Goal: Information Seeking & Learning: Learn about a topic

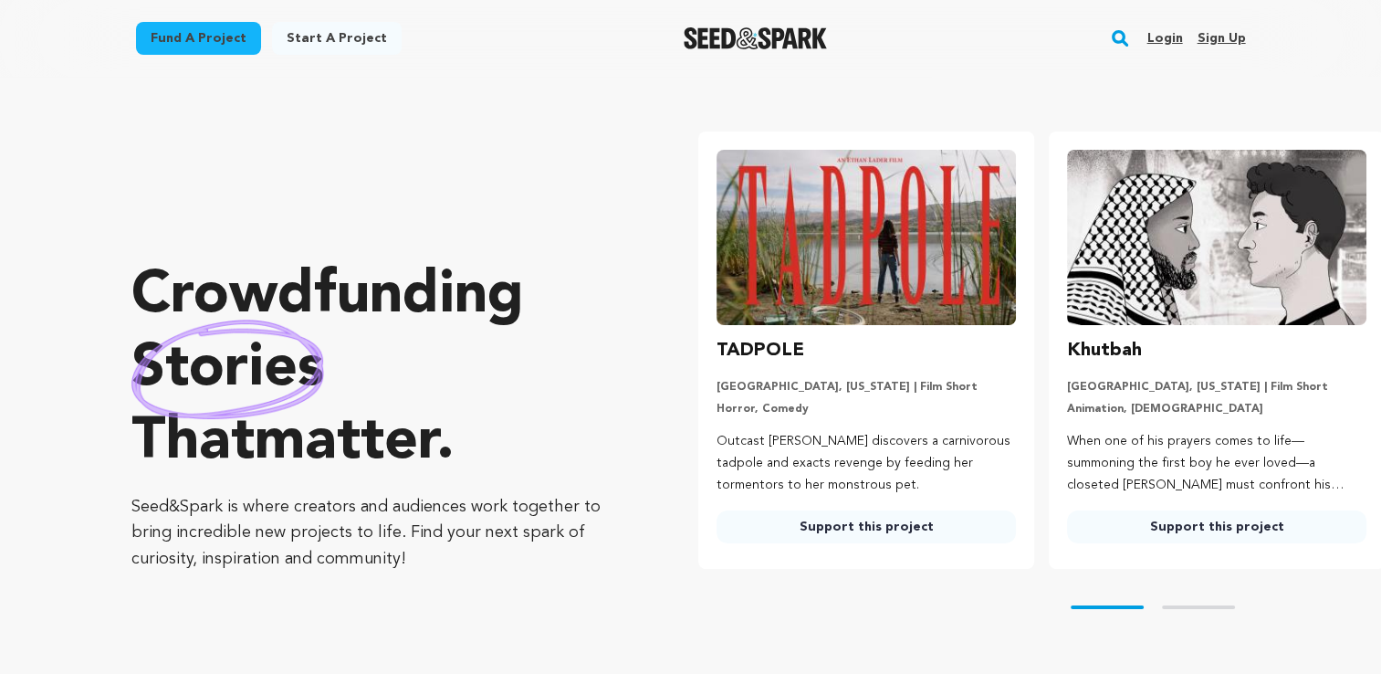
click at [1177, 41] on link "Login" at bounding box center [1164, 38] width 36 height 29
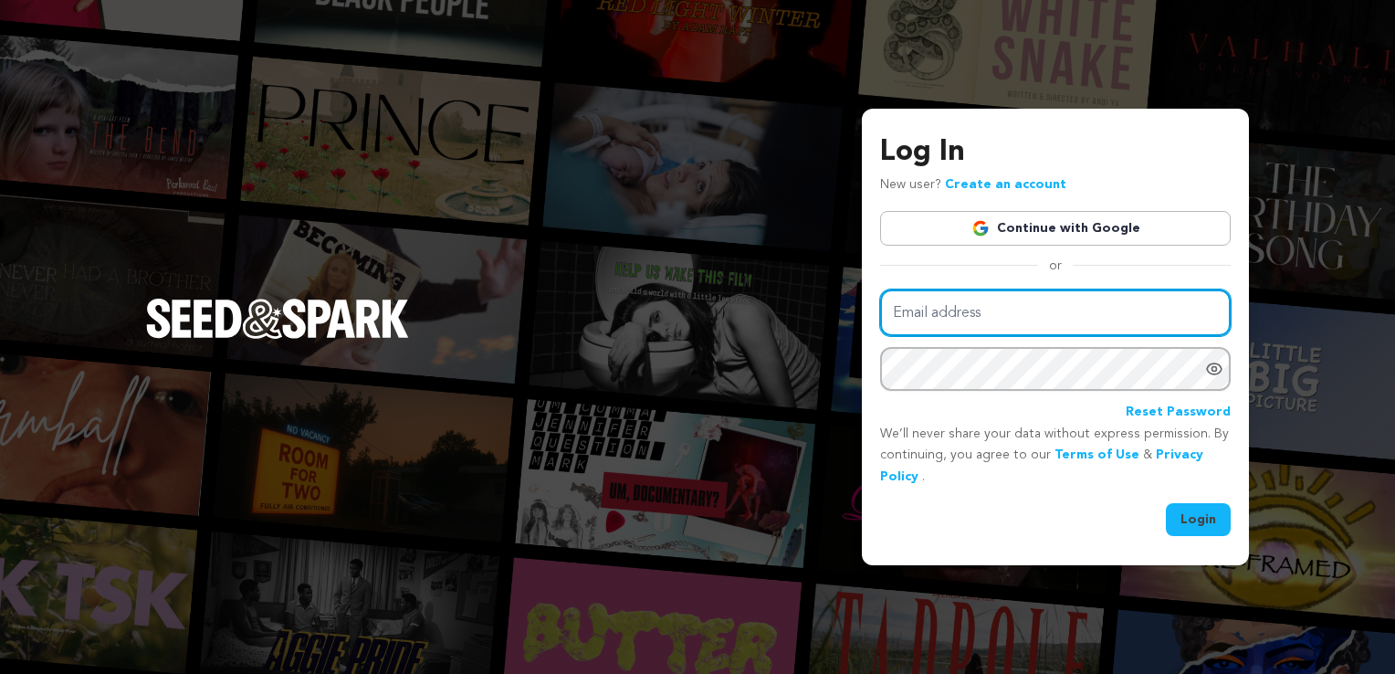
click at [1000, 309] on input "Email address" at bounding box center [1055, 312] width 351 height 47
type input "k"
type input "jivory0105@gmail.com"
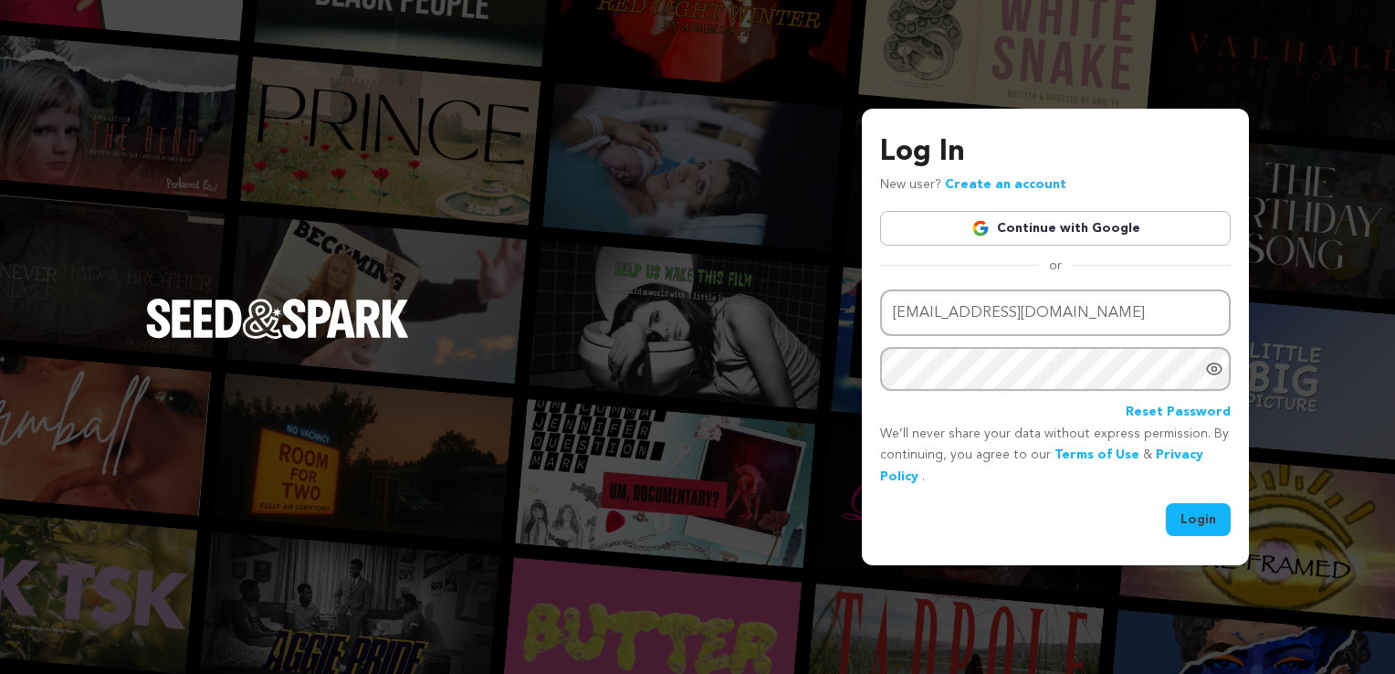
click at [1212, 523] on button "Login" at bounding box center [1198, 519] width 65 height 33
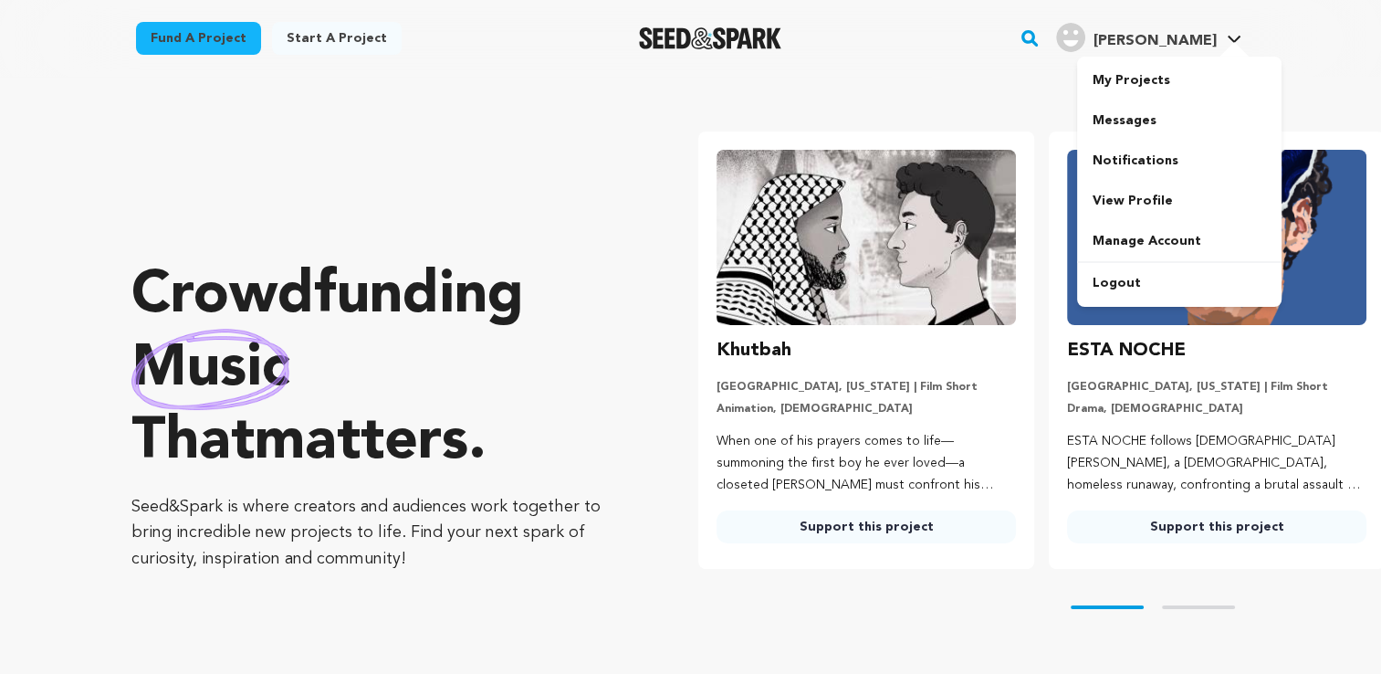
click at [1234, 45] on div at bounding box center [1234, 51] width 37 height 18
click at [1175, 86] on link "My Projects" at bounding box center [1179, 80] width 204 height 40
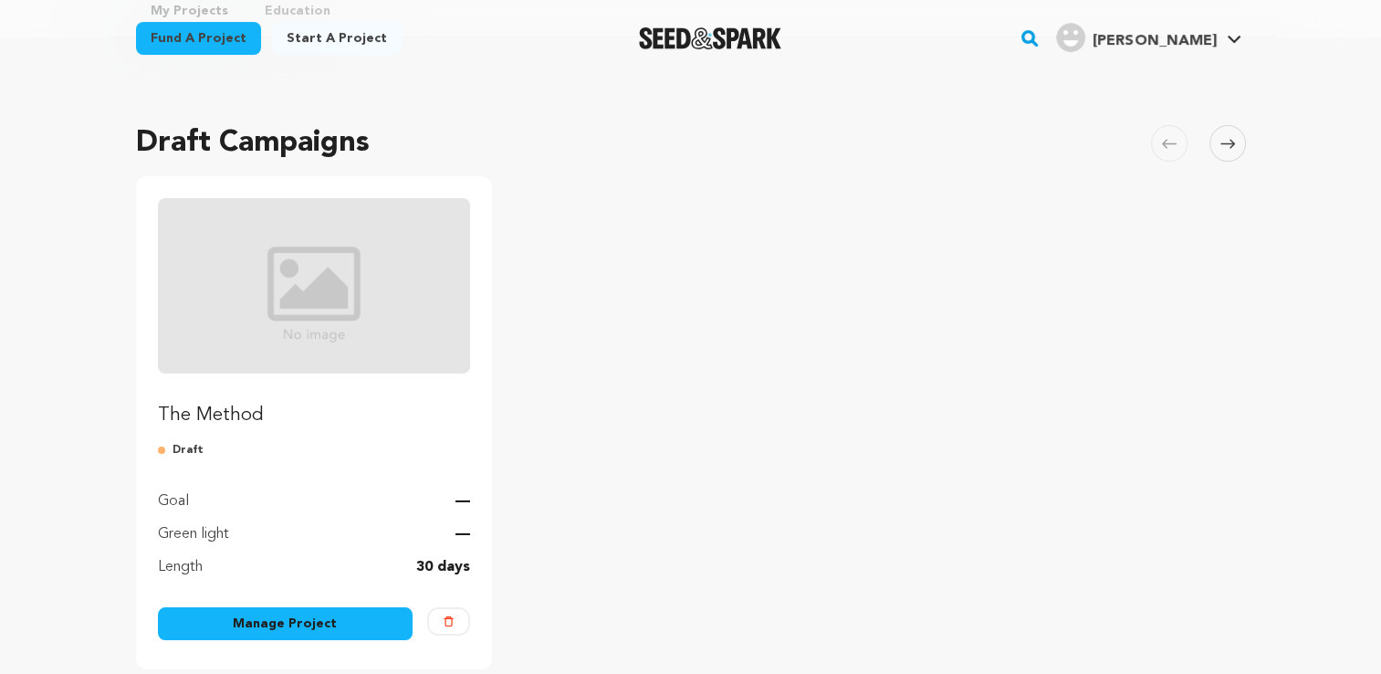
scroll to position [91, 0]
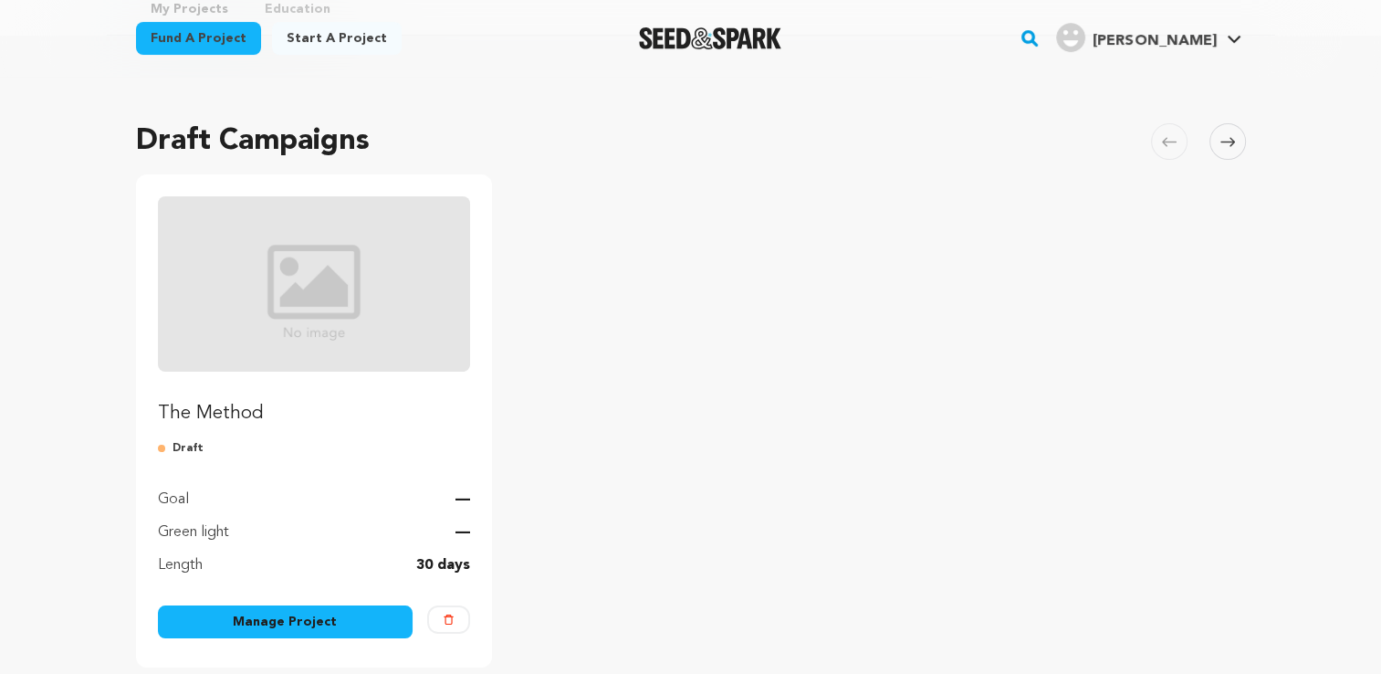
click at [273, 421] on p "The Method" at bounding box center [314, 414] width 313 height 26
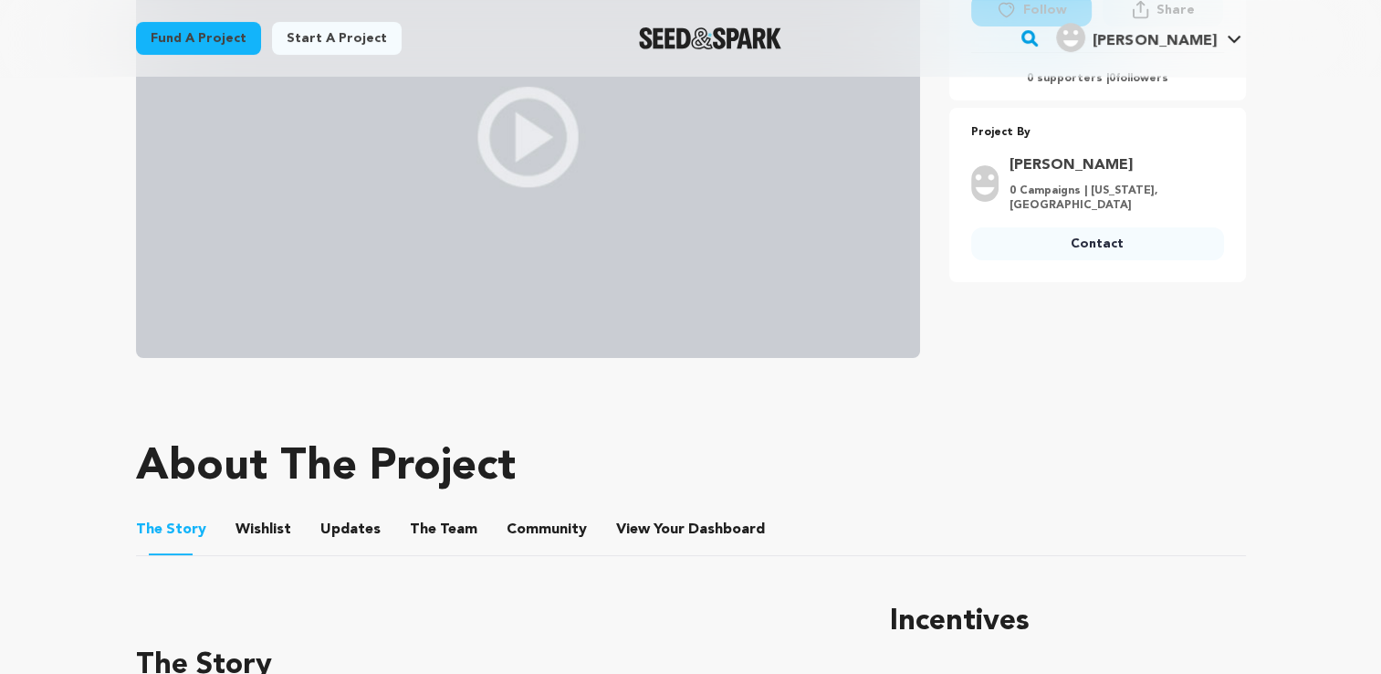
scroll to position [730, 0]
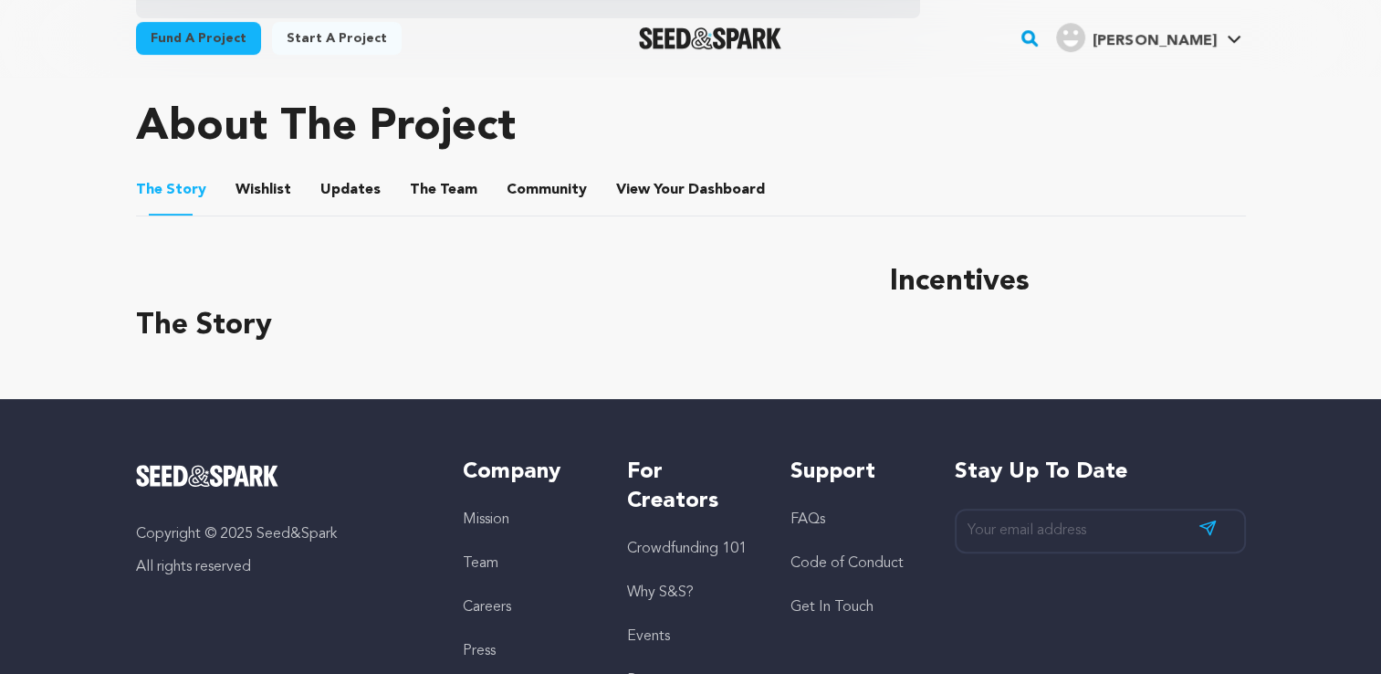
click at [268, 186] on button "Wishlist" at bounding box center [263, 194] width 44 height 44
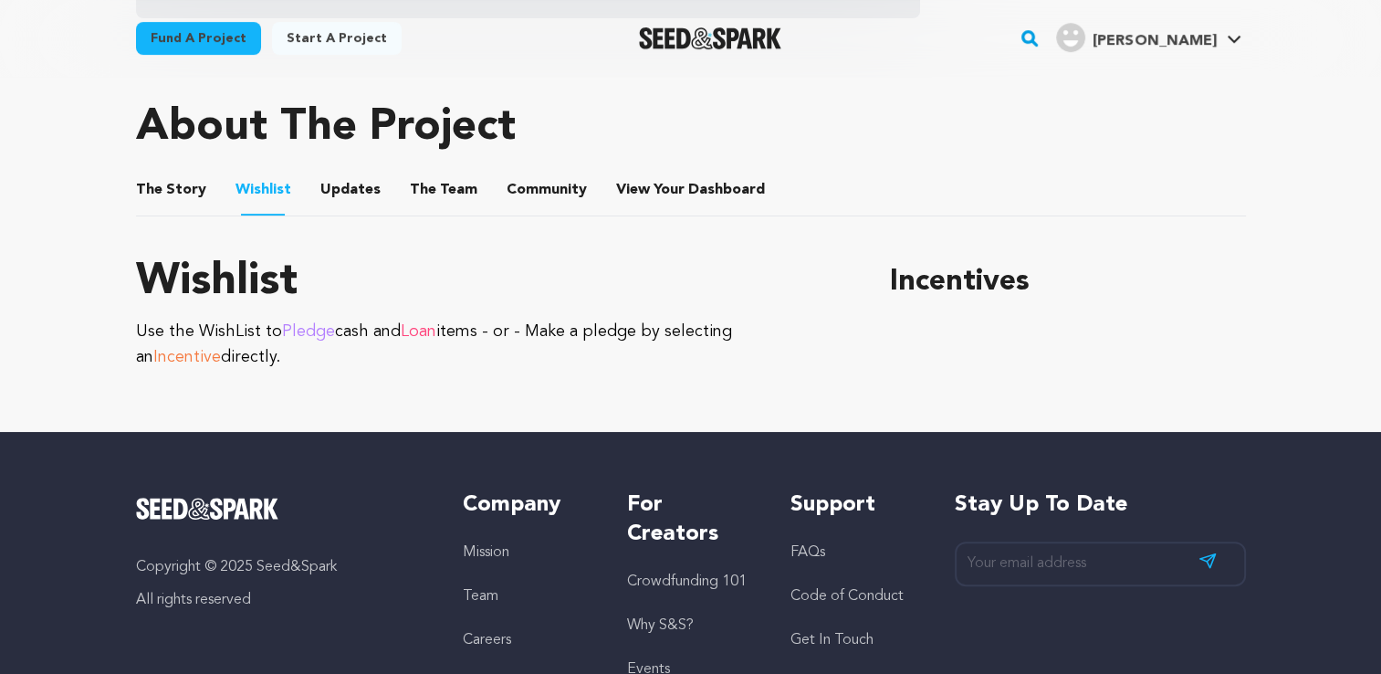
click at [358, 199] on button "Updates" at bounding box center [351, 194] width 44 height 44
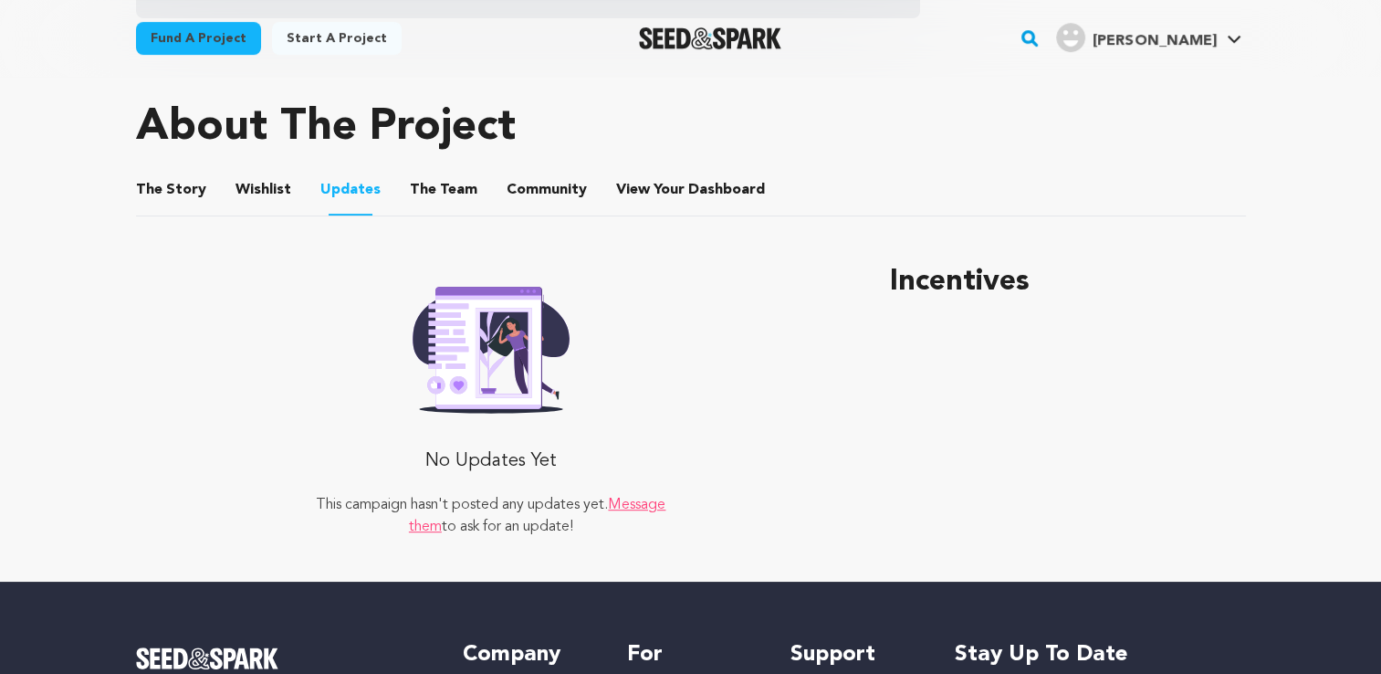
click at [422, 198] on button "The Team" at bounding box center [444, 194] width 44 height 44
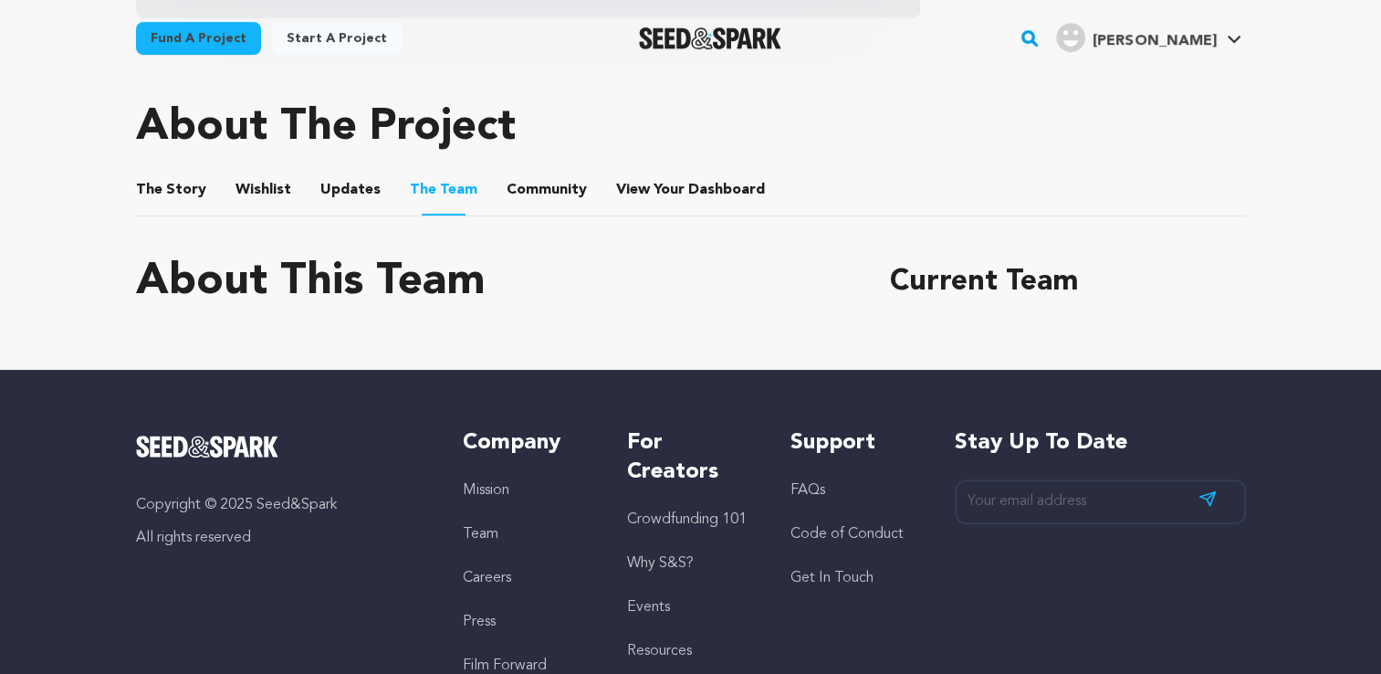
click at [490, 195] on ul "The Story The Story Wishlist Wishlist Updates Updates The Team The Team Communi…" at bounding box center [691, 190] width 1110 height 52
click at [534, 194] on button "Community" at bounding box center [547, 194] width 44 height 44
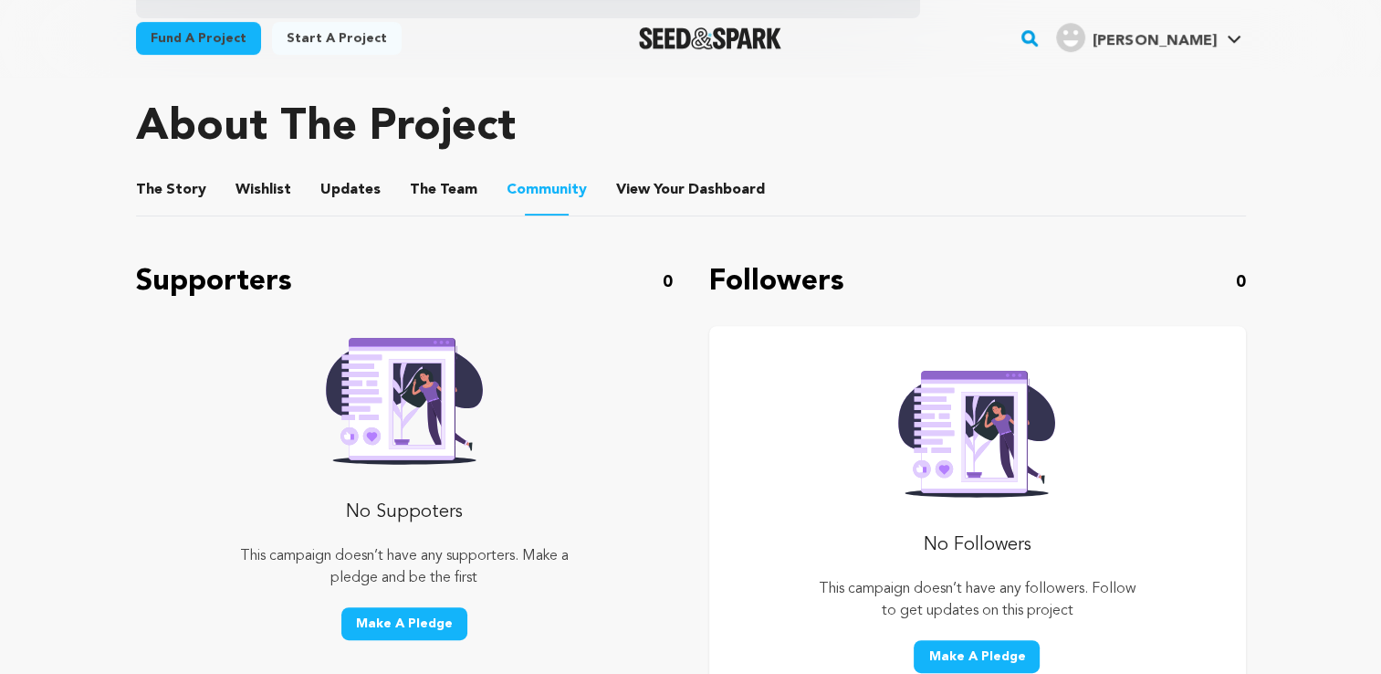
click at [623, 188] on button "View Your Dashboard" at bounding box center [638, 194] width 44 height 44
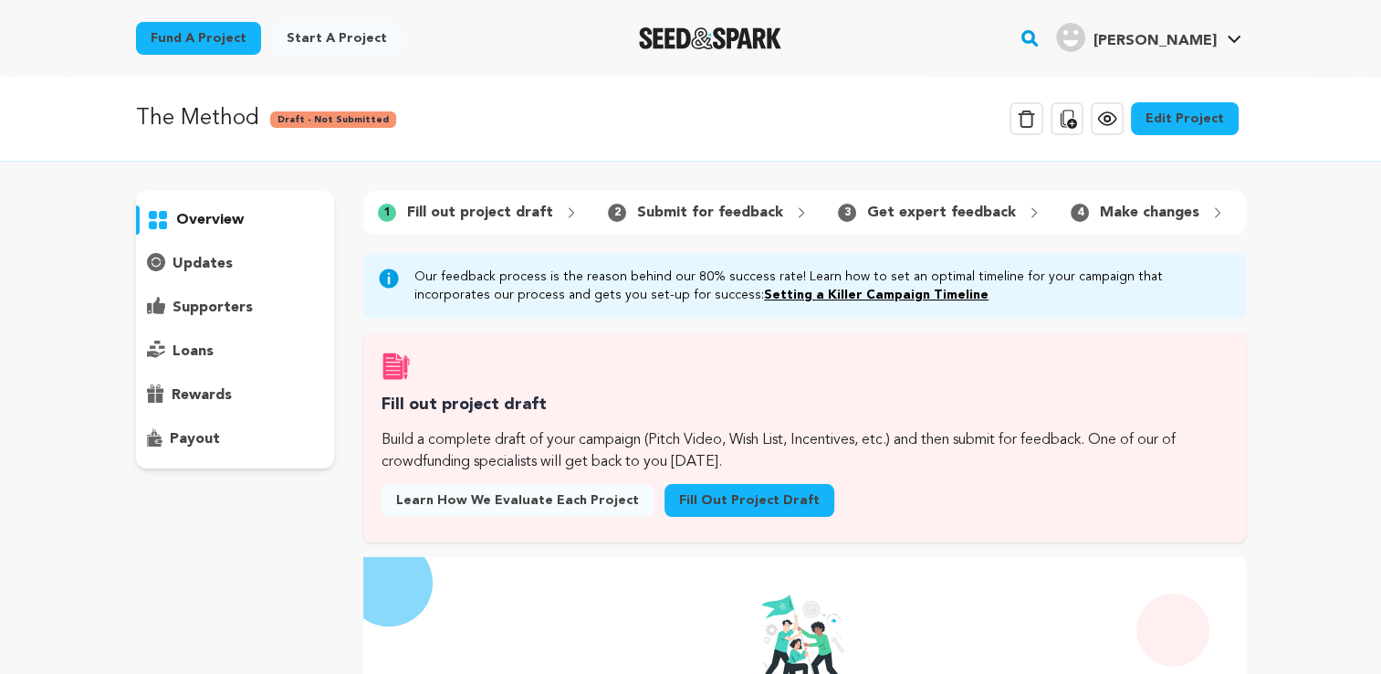
click at [566, 193] on div "1 Fill out project draft 2 Submit for feedback 3 Get expert feedback" at bounding box center [804, 213] width 882 height 44
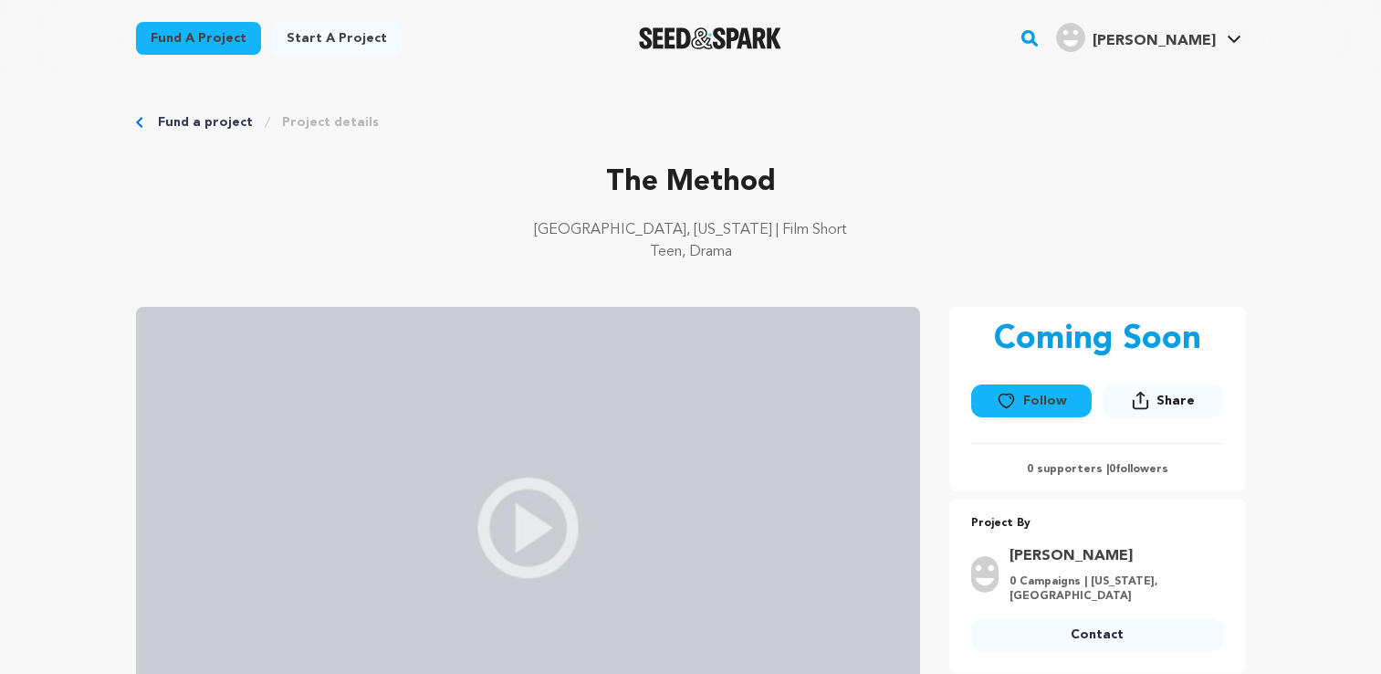
scroll to position [730, 0]
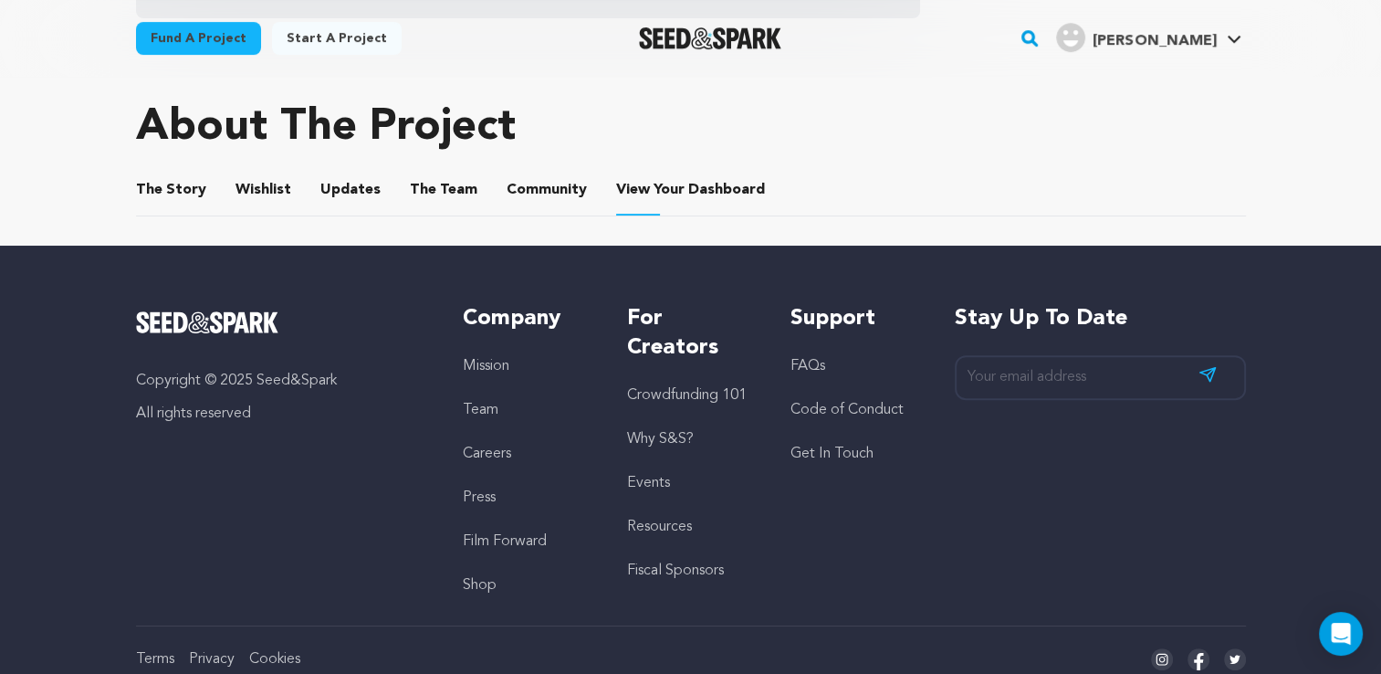
click at [353, 190] on button "Updates" at bounding box center [351, 194] width 44 height 44
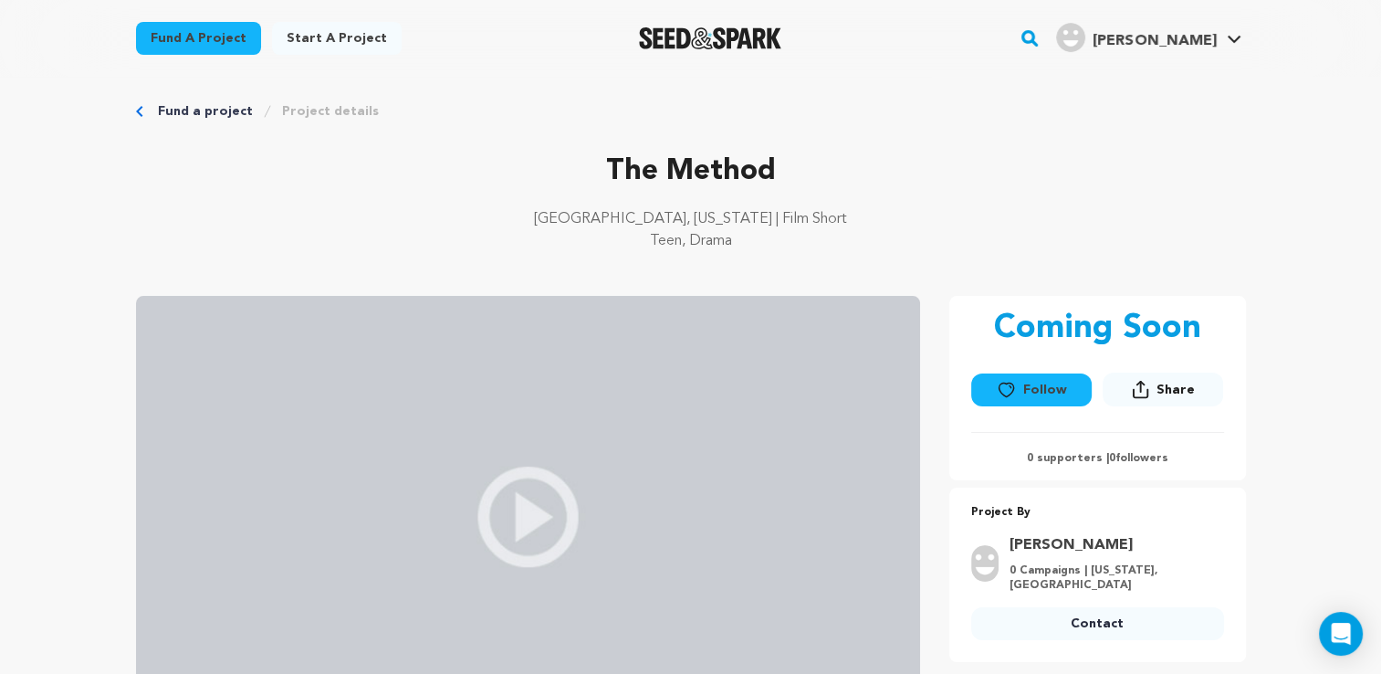
scroll to position [528, 0]
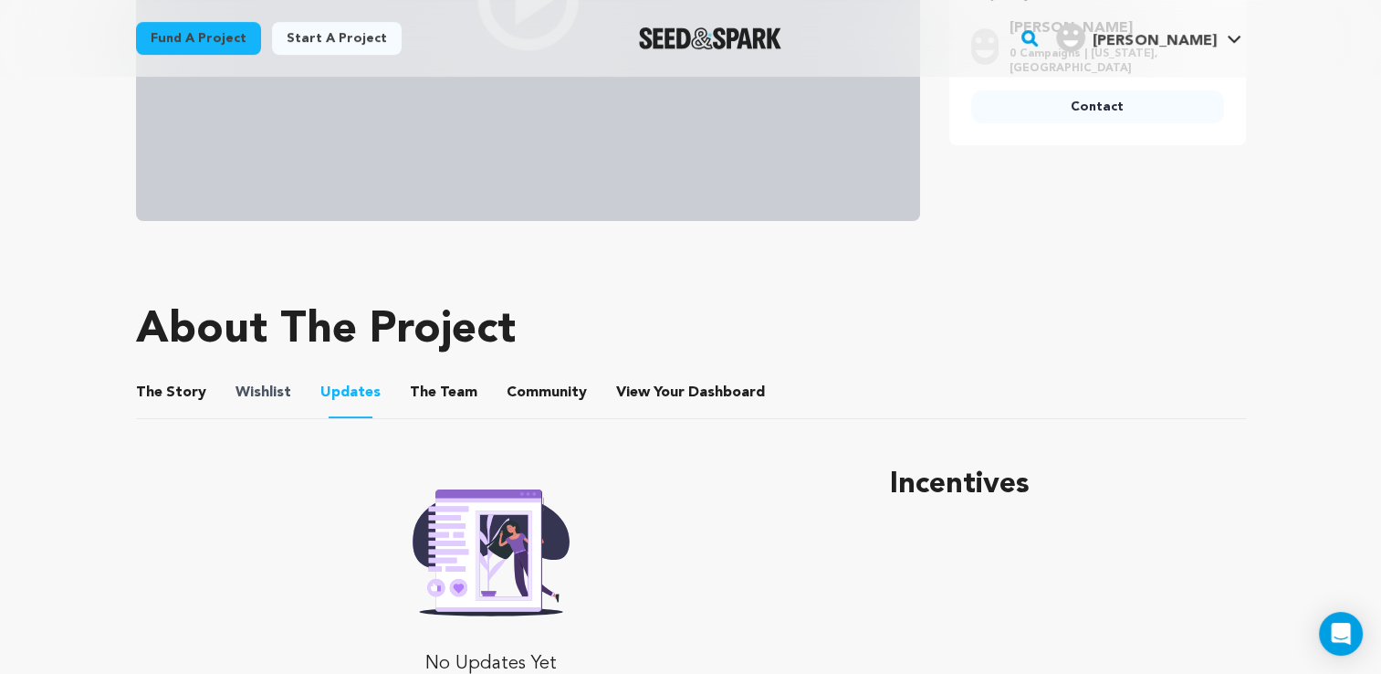
click at [281, 392] on span "Wishlist" at bounding box center [263, 393] width 56 height 22
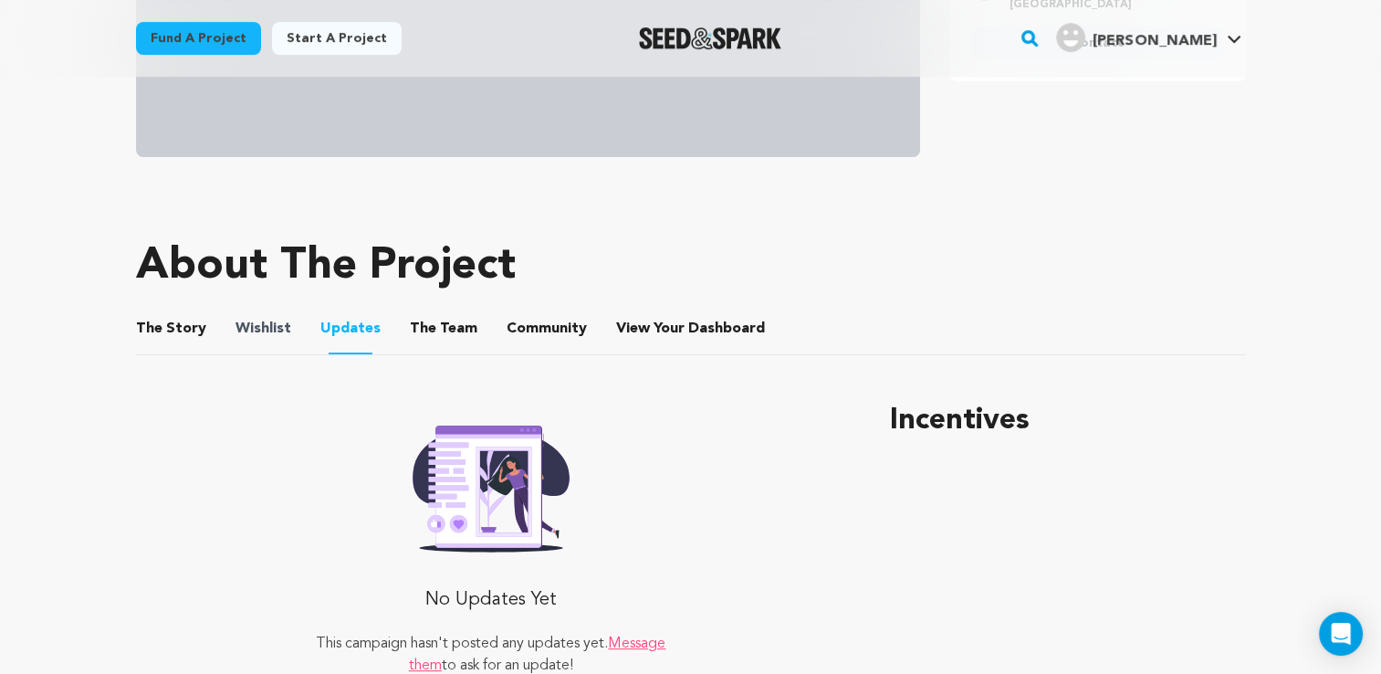
scroll to position [595, 0]
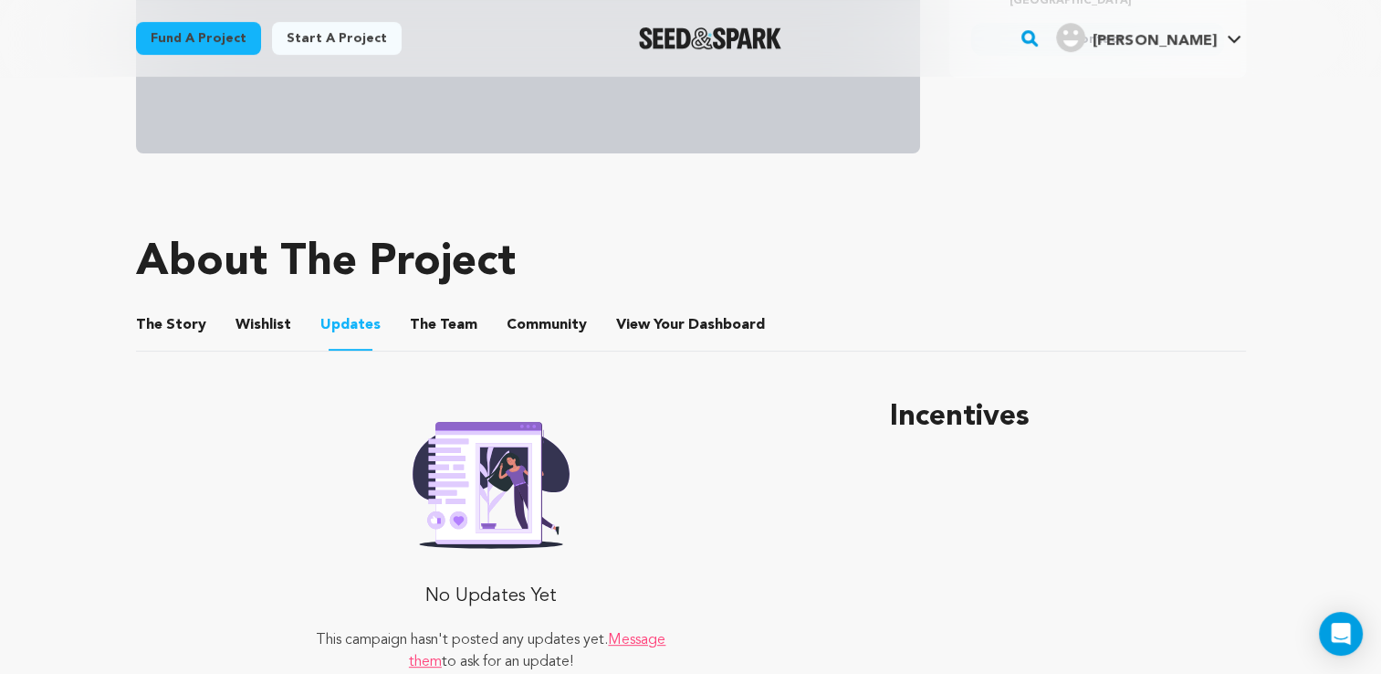
click at [264, 325] on button "Wishlist" at bounding box center [263, 329] width 44 height 44
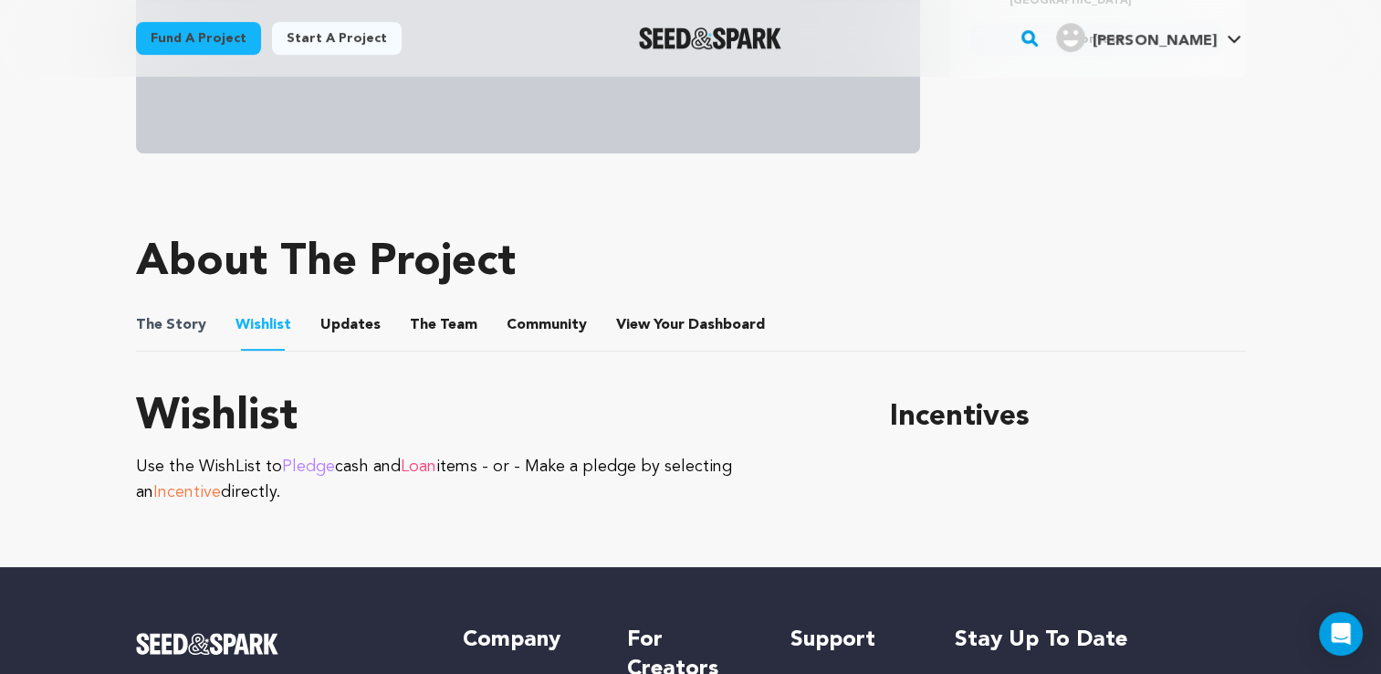
click at [191, 328] on span "The Story" at bounding box center [171, 325] width 70 height 22
click at [177, 332] on button "The Story" at bounding box center [171, 329] width 44 height 44
